Goal: Navigation & Orientation: Understand site structure

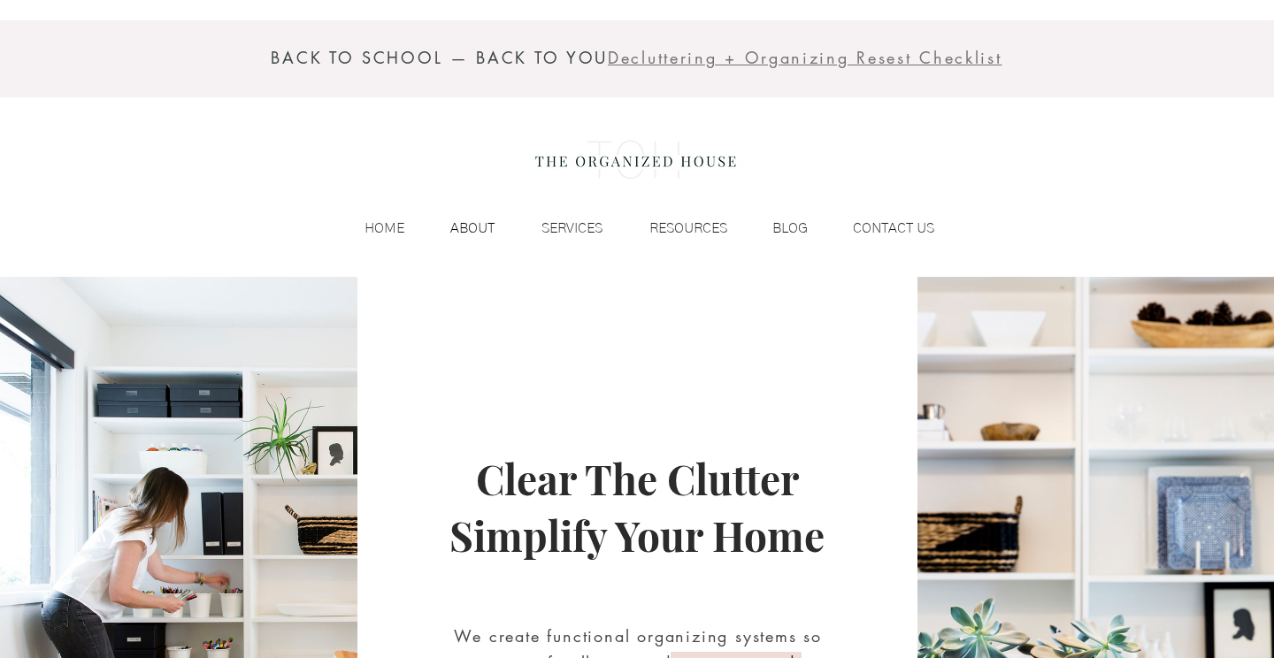
click at [463, 224] on p "ABOUT" at bounding box center [472, 228] width 62 height 27
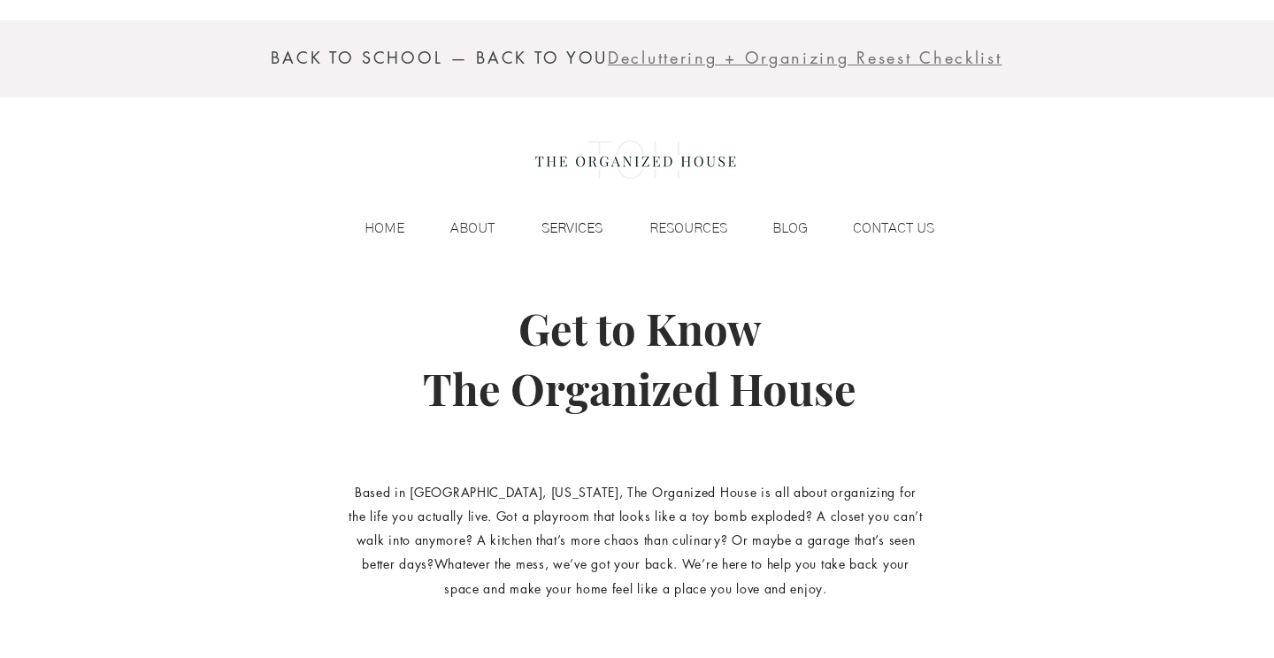
click at [595, 226] on p "SERVICES" at bounding box center [572, 228] width 79 height 27
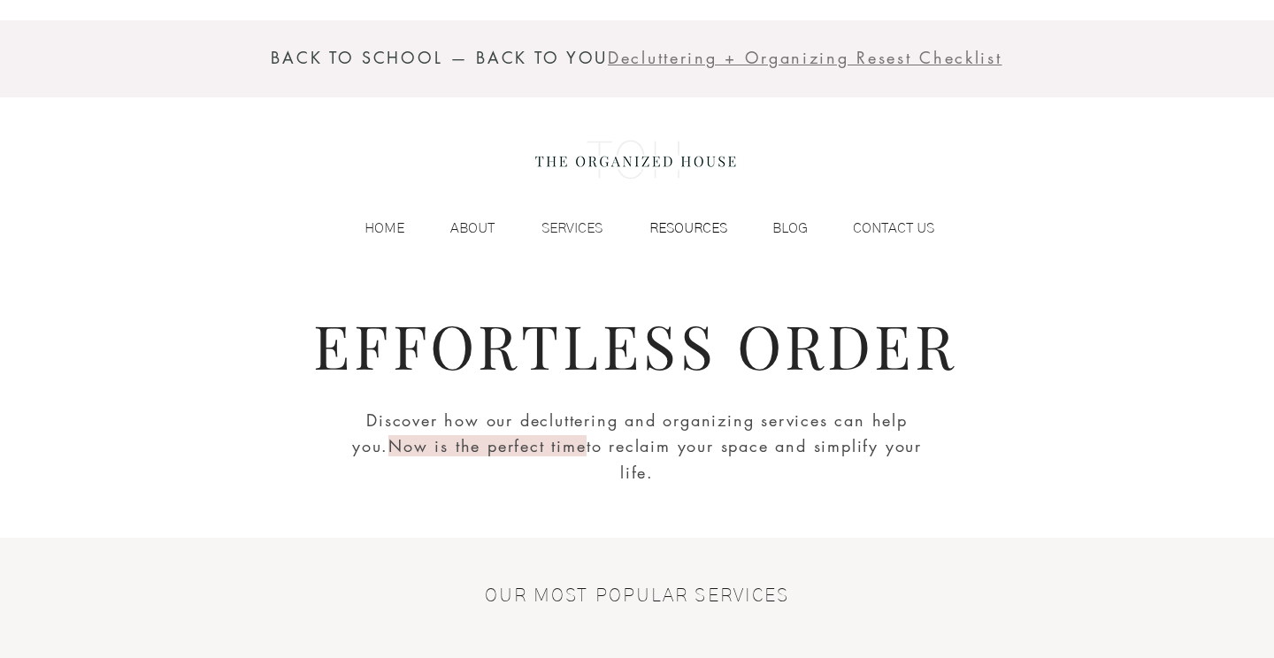
click at [683, 229] on p "RESOURCES" at bounding box center [689, 228] width 96 height 27
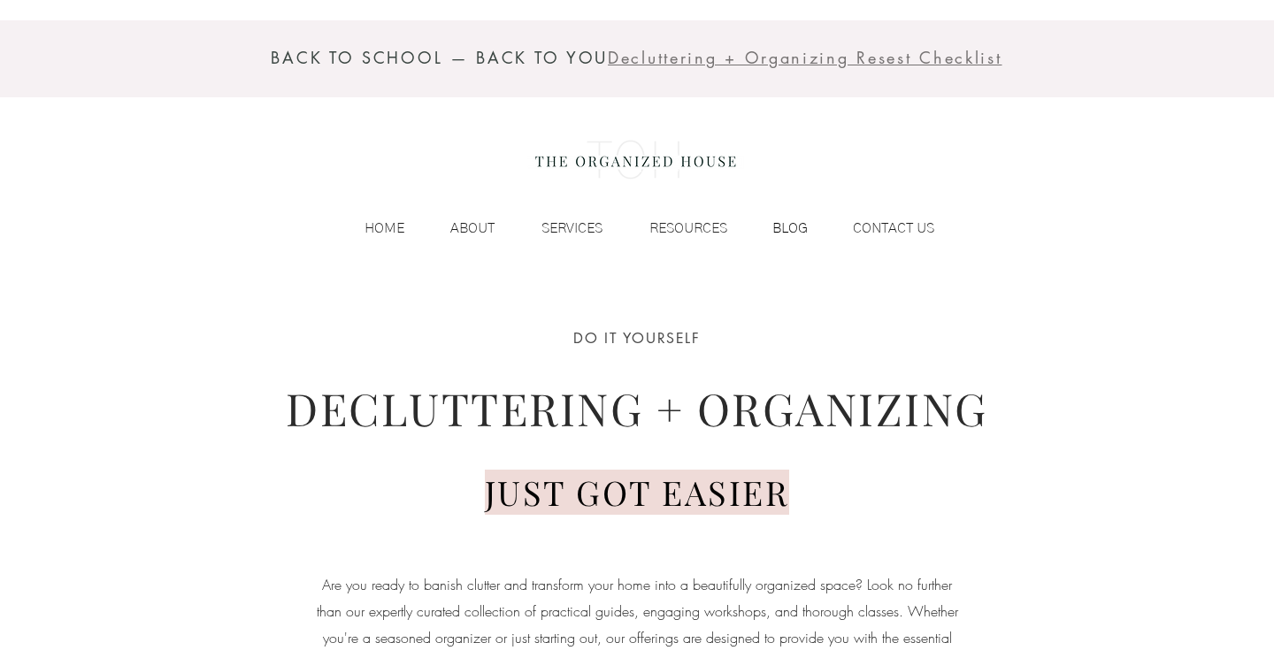
click at [803, 223] on p "BLOG" at bounding box center [790, 228] width 53 height 27
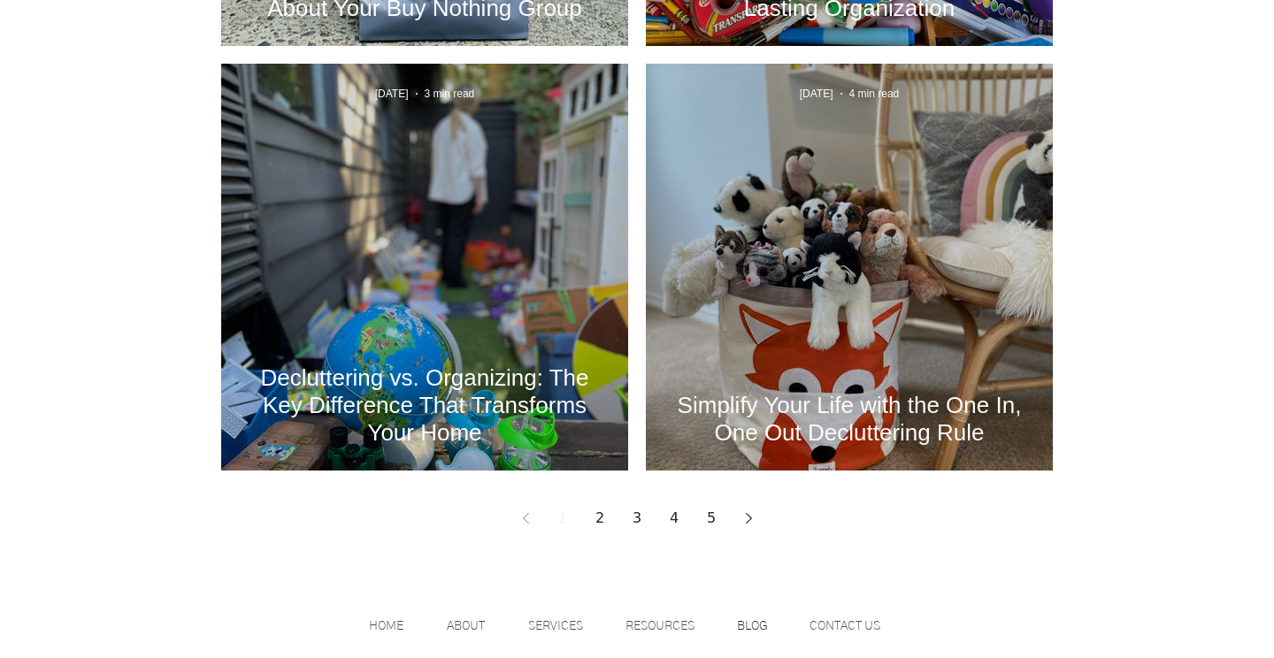
scroll to position [2348, 0]
click at [926, 282] on div "Simplify Your Life with the One In, One Out Decluttering Rule" at bounding box center [849, 288] width 359 height 324
click at [503, 381] on h2 "Decluttering vs. Organizing: The Key Difference That Transforms Your Home" at bounding box center [425, 406] width 354 height 82
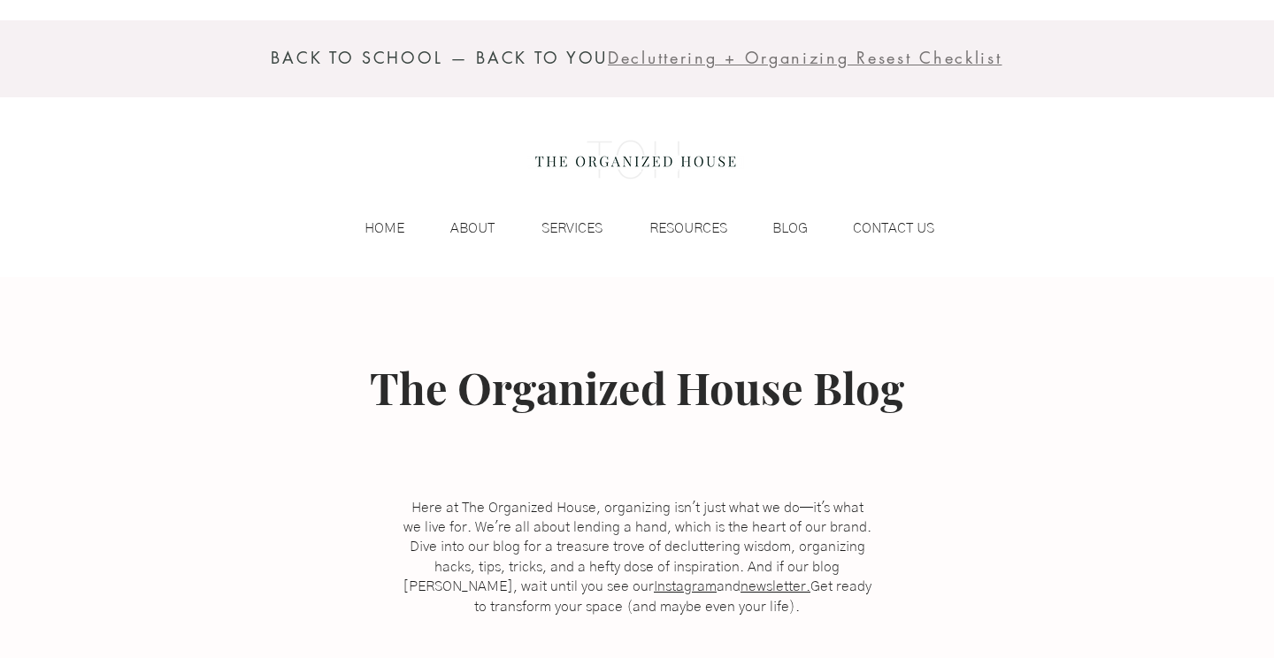
scroll to position [0, 0]
click at [865, 223] on p "CONTACT US" at bounding box center [893, 228] width 99 height 27
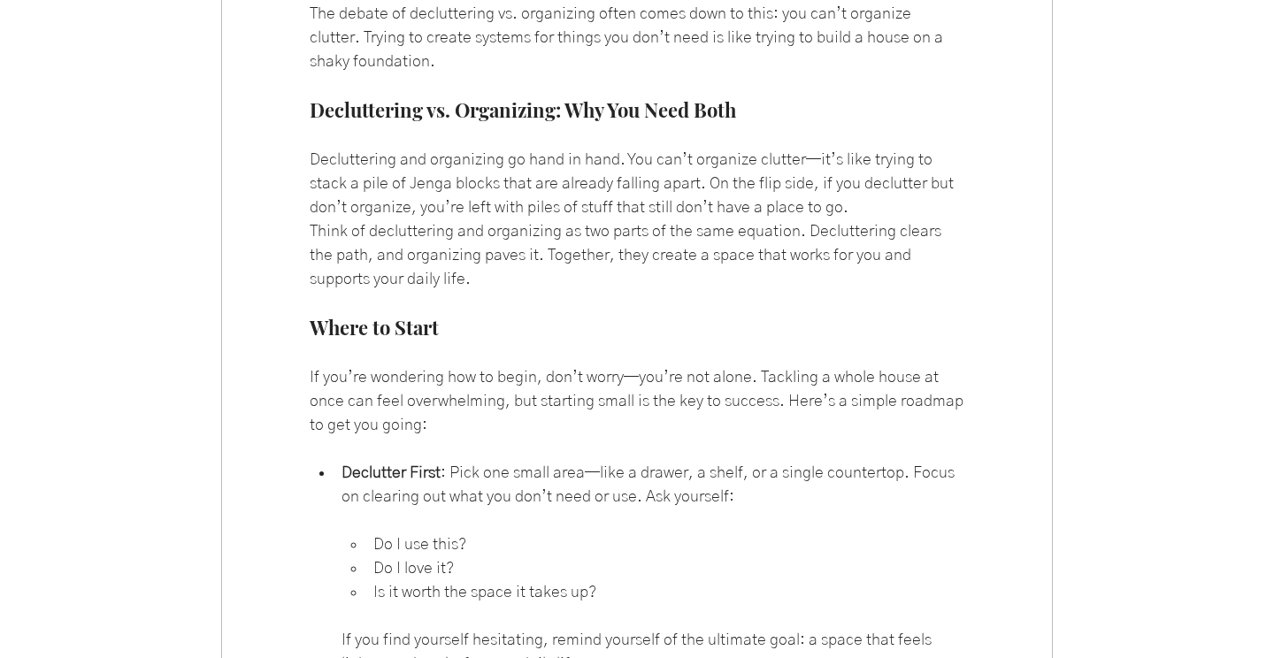
scroll to position [1747, 0]
